Goal: Find specific page/section: Find specific page/section

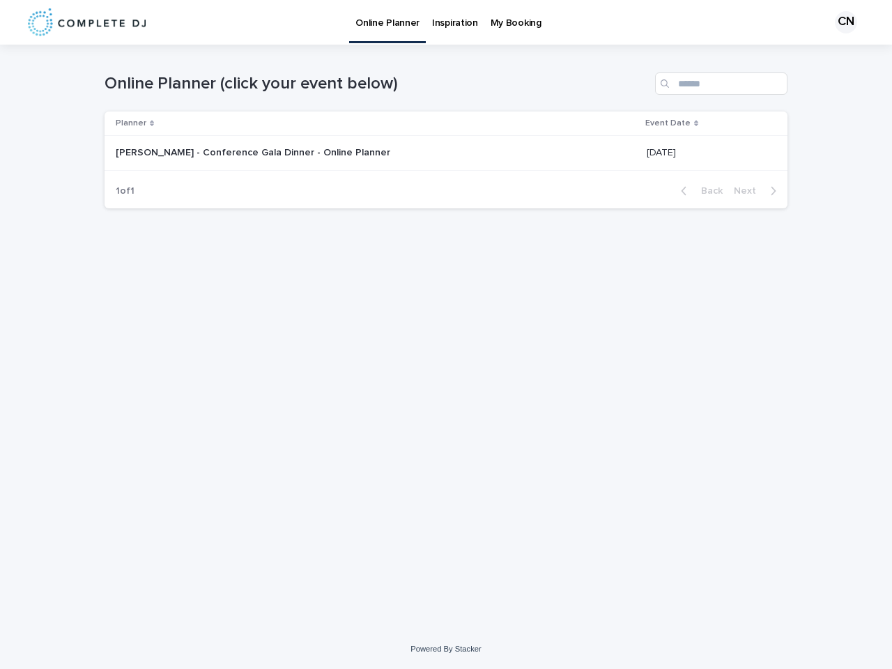
click at [841, 22] on div "CN" at bounding box center [846, 22] width 22 height 22
click at [374, 123] on div "Planner" at bounding box center [376, 123] width 521 height 15
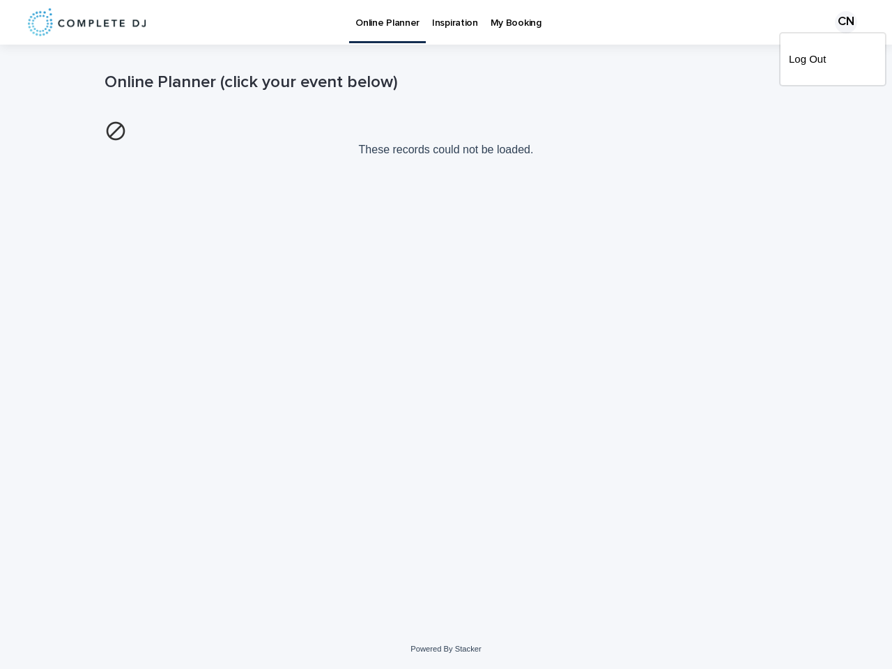
click at [702, 123] on p "These records could not be loaded." at bounding box center [446, 138] width 683 height 47
click at [127, 142] on img at bounding box center [116, 131] width 22 height 22
click at [701, 191] on div "Loading... Saving… Loading... Saving… Online Planner (click your event below) T…" at bounding box center [446, 320] width 697 height 550
click at [759, 191] on div "Loading... Saving… Loading... Saving… Online Planner (click your event below) T…" at bounding box center [446, 320] width 697 height 550
